Goal: Navigation & Orientation: Find specific page/section

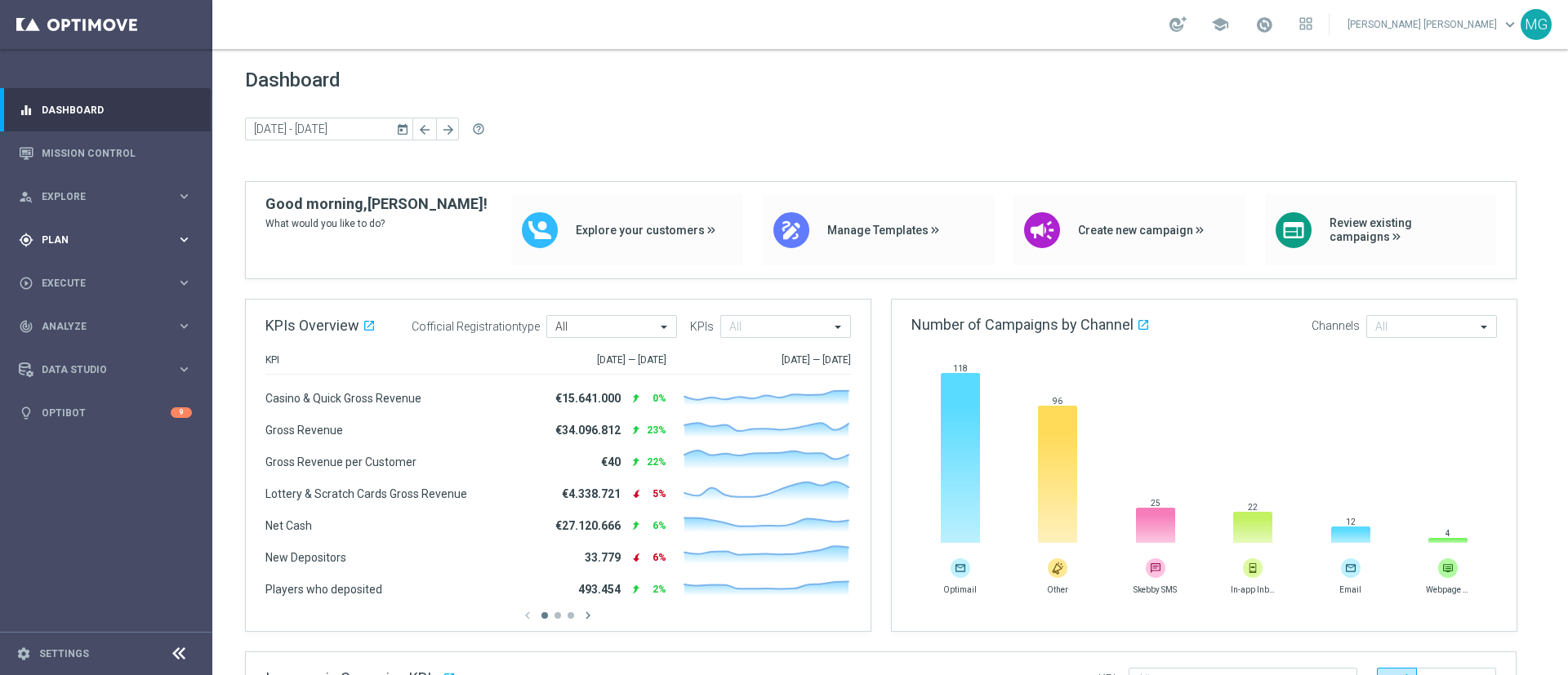
click at [63, 245] on div "gps_fixed Plan" at bounding box center [97, 239] width 157 height 14
click at [675, 125] on div "[DATE] [DATE] - [DATE] arrow_back arrow_forward help_outline" at bounding box center [890, 129] width 1290 height 24
